Goal: Find specific page/section: Find specific page/section

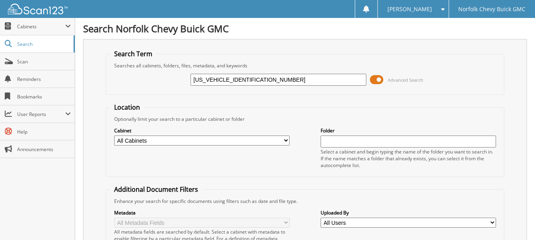
type input "[US_VEHICLE_IDENTIFICATION_NUMBER]"
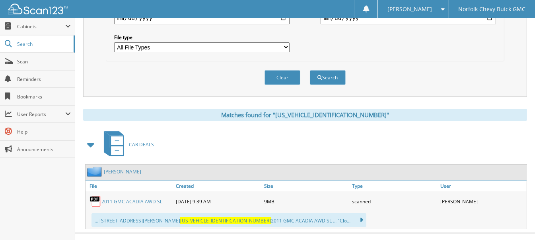
scroll to position [258, 0]
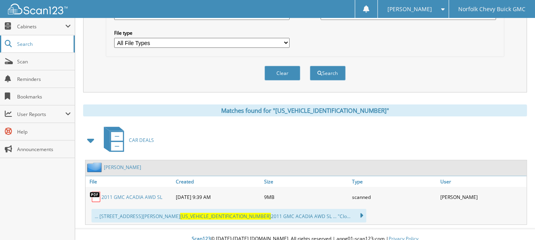
click at [35, 44] on span "Search" at bounding box center [43, 44] width 53 height 7
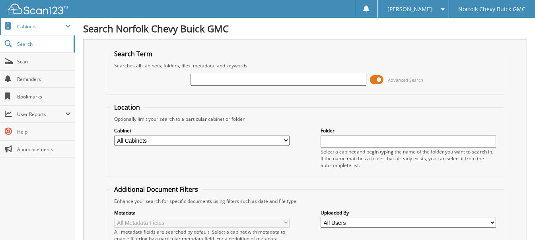
click at [43, 33] on span "Cabinets" at bounding box center [37, 26] width 75 height 17
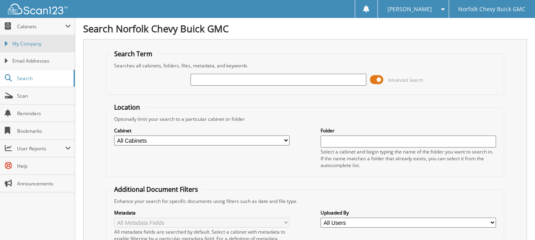
click at [31, 40] on span "My Company" at bounding box center [41, 43] width 59 height 7
